Goal: Transaction & Acquisition: Download file/media

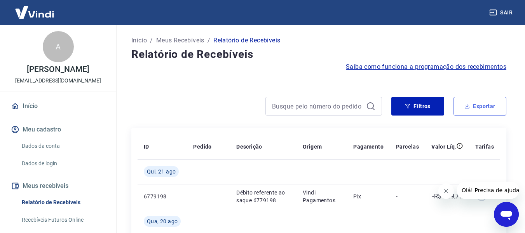
click at [477, 107] on button "Exportar" at bounding box center [480, 106] width 53 height 19
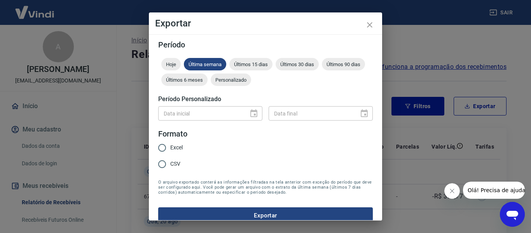
click at [253, 114] on div at bounding box center [251, 114] width 11 height 0
drag, startPoint x: 285, startPoint y: 79, endPoint x: 271, endPoint y: 92, distance: 19.0
click at [251, 79] on span "Personalizado" at bounding box center [231, 80] width 40 height 6
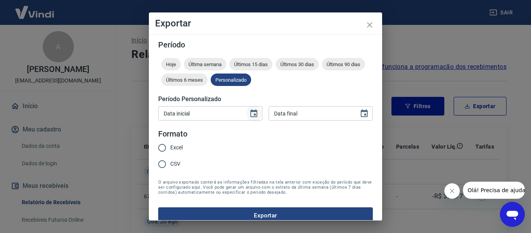
click at [250, 115] on icon "Choose date" at bounding box center [253, 113] width 9 height 9
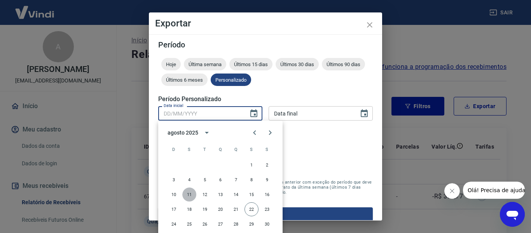
click at [189, 194] on button "11" at bounding box center [189, 194] width 14 height 14
type input "11/08/2025"
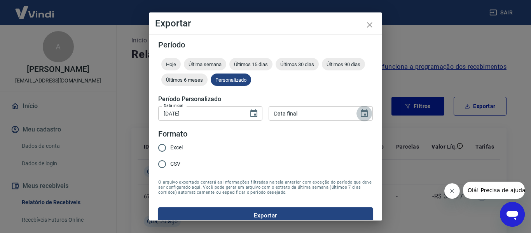
click at [360, 114] on icon "Choose date" at bounding box center [364, 113] width 9 height 9
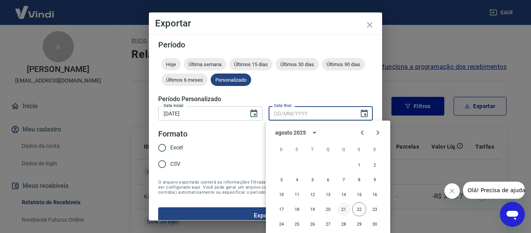
click at [345, 210] on button "21" at bounding box center [344, 209] width 14 height 14
type input "21/08/2025"
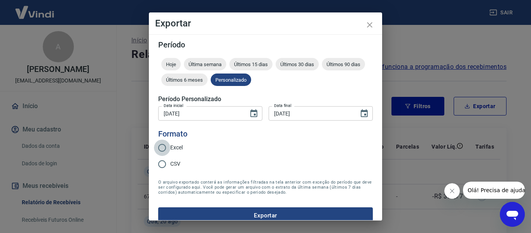
click at [164, 147] on input "Excel" at bounding box center [162, 148] width 16 height 16
radio input "true"
click at [229, 211] on button "Exportar" at bounding box center [265, 215] width 215 height 16
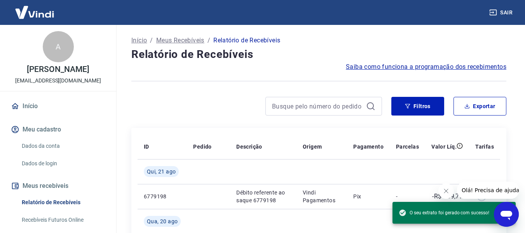
drag, startPoint x: 328, startPoint y: 52, endPoint x: 339, endPoint y: 19, distance: 35.4
click at [328, 52] on h4 "Relatório de Recebíveis" at bounding box center [318, 55] width 375 height 16
